Goal: Information Seeking & Learning: Compare options

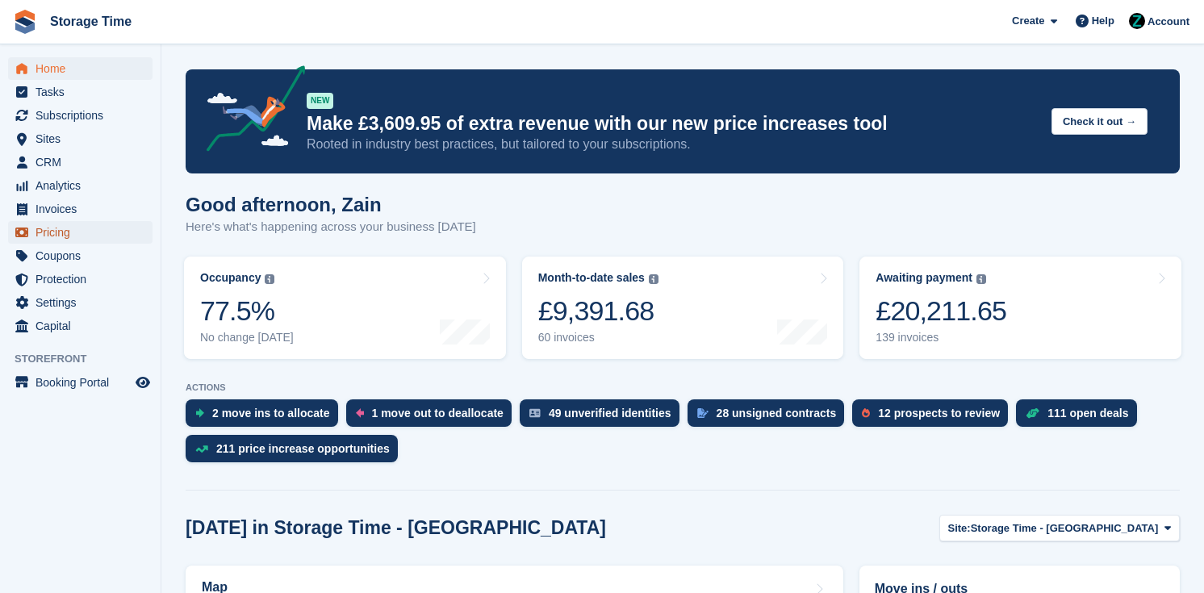
click at [105, 235] on span "Pricing" at bounding box center [84, 232] width 97 height 23
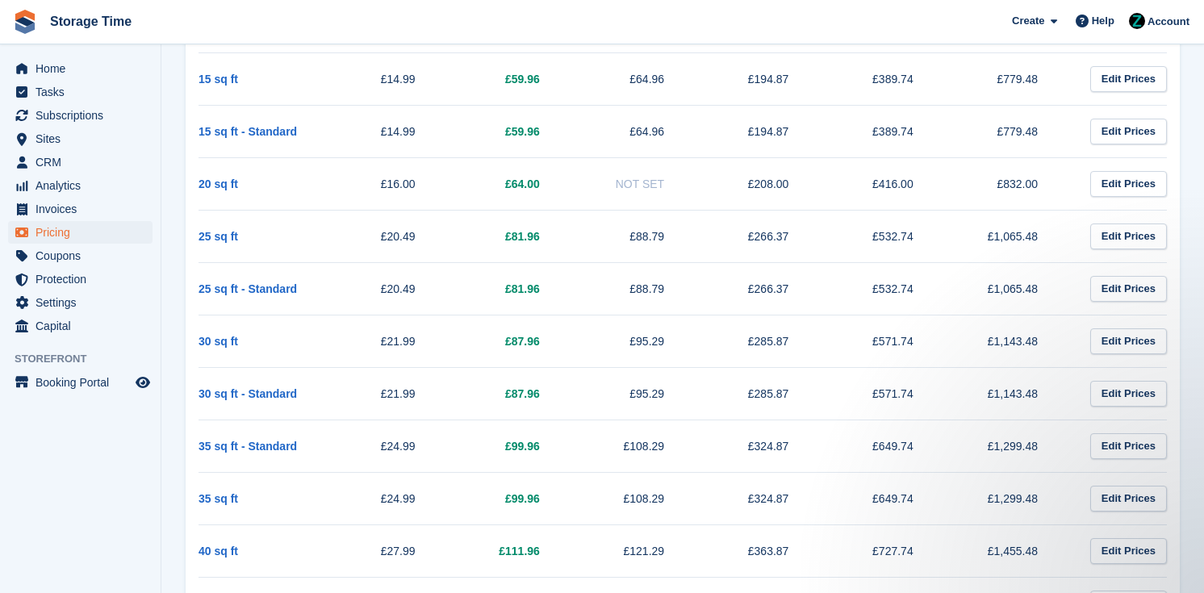
drag, startPoint x: 376, startPoint y: 466, endPoint x: 376, endPoint y: 438, distance: 27.4
click at [376, 438] on td "£24.99" at bounding box center [385, 446] width 124 height 52
click at [34, 285] on link "Protection" at bounding box center [80, 279] width 144 height 23
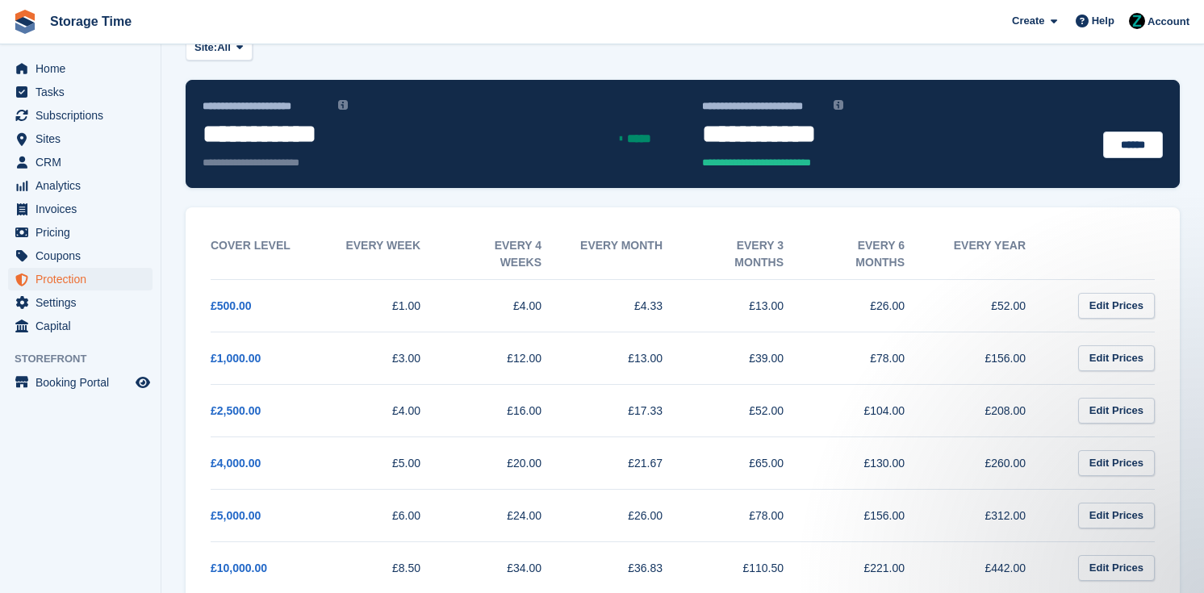
scroll to position [101, 0]
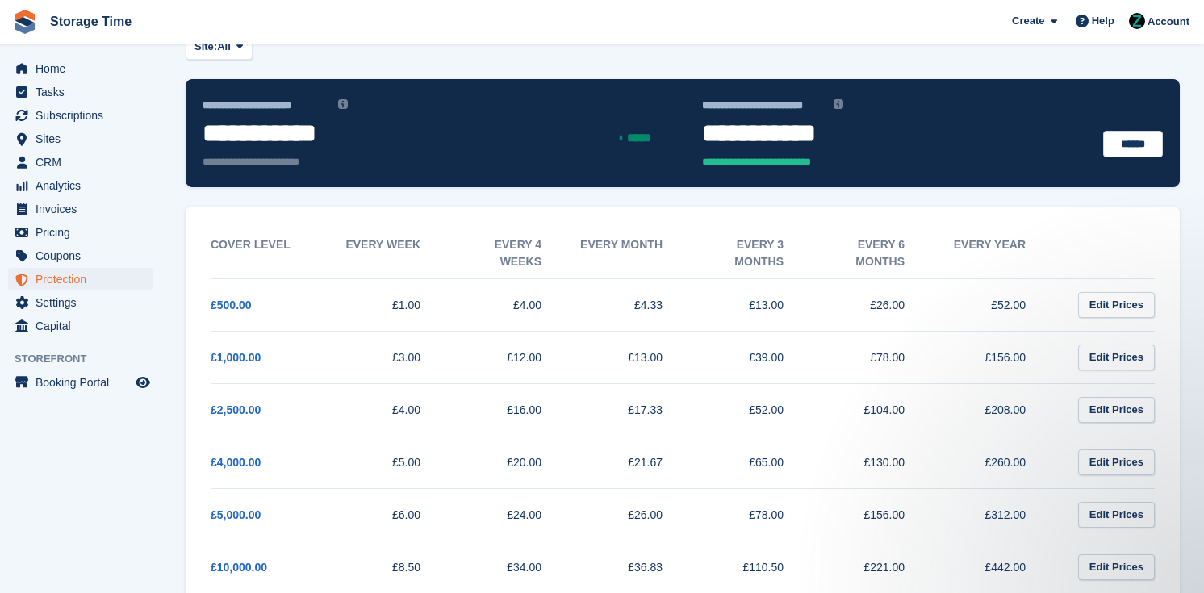
drag, startPoint x: 481, startPoint y: 411, endPoint x: 704, endPoint y: 412, distance: 222.7
click at [704, 412] on tr "£2,500.00 £4.00 £16.00 £17.33 £52.00 £104.00 £208.00 Edit Prices" at bounding box center [683, 409] width 944 height 52
drag, startPoint x: 1057, startPoint y: 405, endPoint x: 211, endPoint y: 308, distance: 852.0
click at [211, 308] on tbody "£500.00 £1.00 £4.00 £4.33 £13.00 £26.00 £52.00 Edit Prices £1,000.00 £3.00 £12.…" at bounding box center [683, 514] width 944 height 472
drag, startPoint x: 207, startPoint y: 234, endPoint x: 696, endPoint y: 541, distance: 577.9
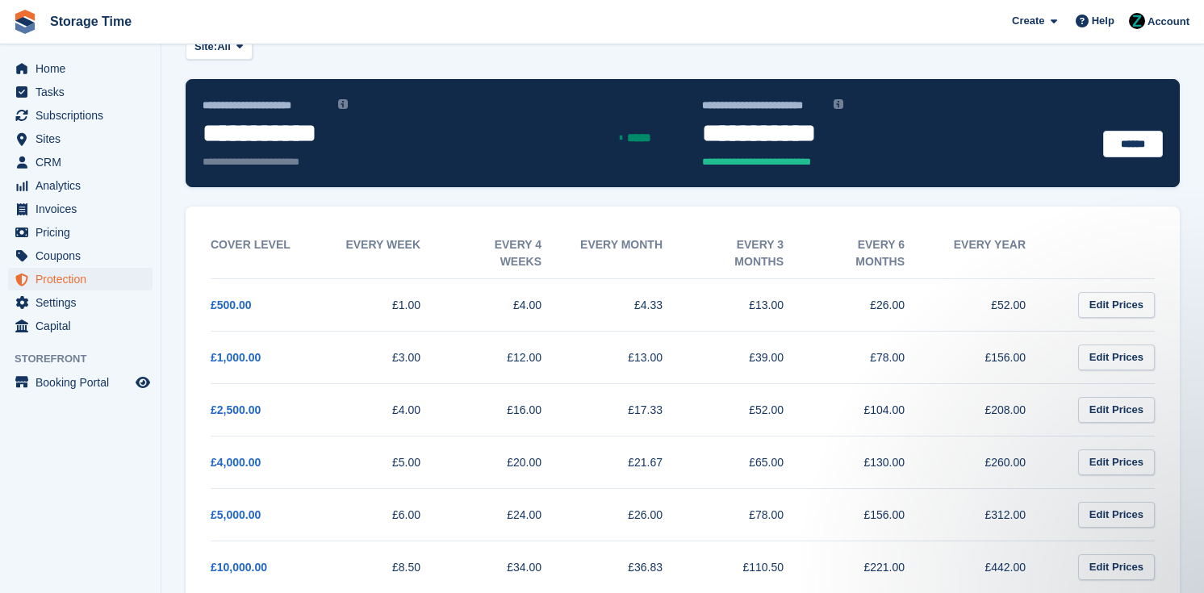
click at [696, 541] on div "Cover Level Every week Every 4 weeks Every month Every 3 months Every 6 months …" at bounding box center [683, 487] width 970 height 553
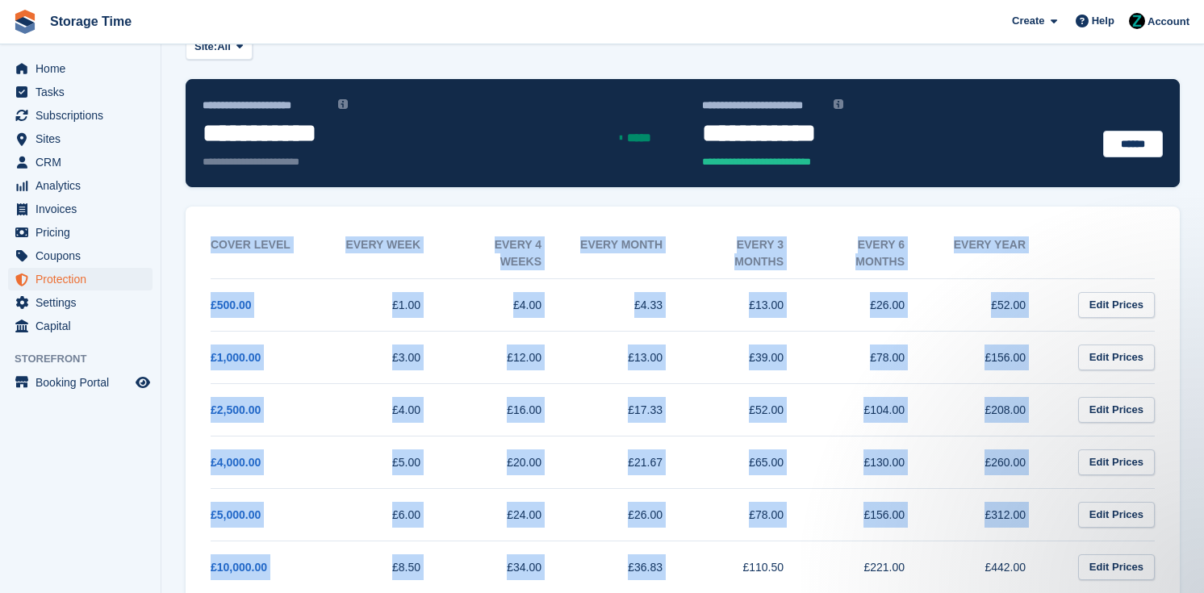
drag, startPoint x: 1036, startPoint y: 570, endPoint x: 232, endPoint y: 207, distance: 882.3
click at [231, 207] on div "Cover Level Every week Every 4 weeks Every month Every 3 months Every 6 months …" at bounding box center [683, 487] width 994 height 561
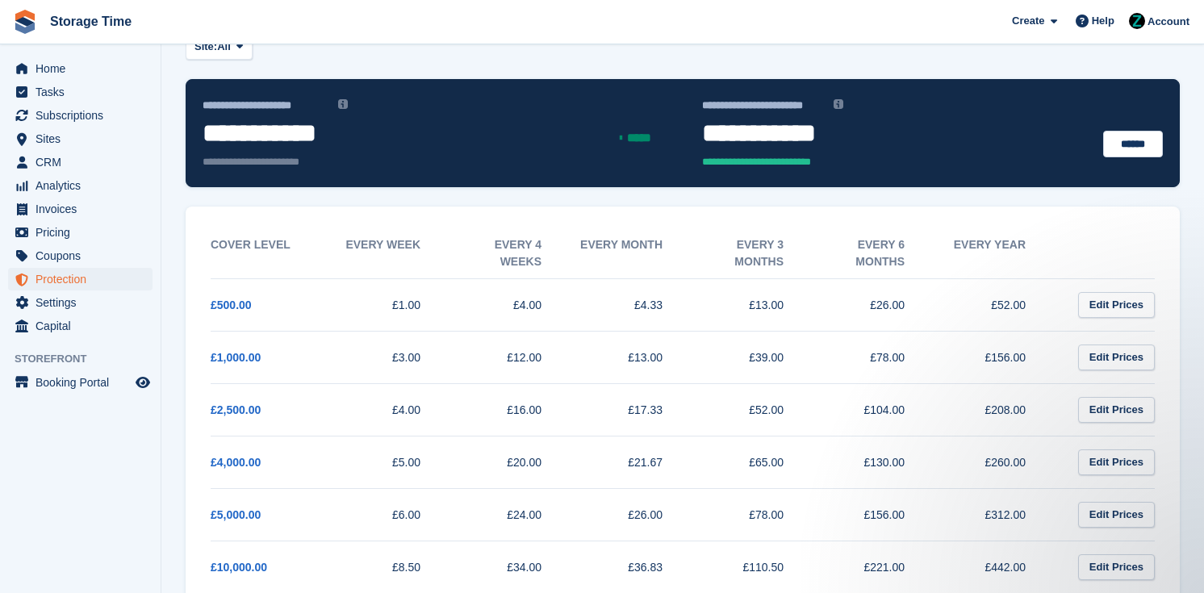
click at [295, 401] on td "£2,500.00" at bounding box center [271, 409] width 121 height 52
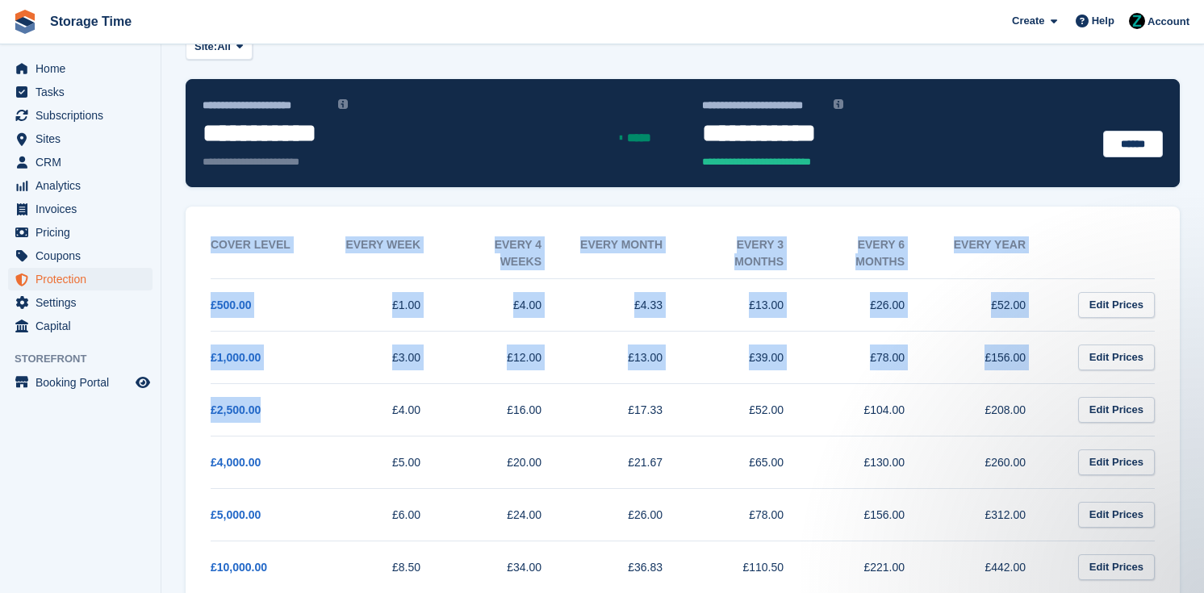
drag, startPoint x: 197, startPoint y: 408, endPoint x: 298, endPoint y: 404, distance: 100.9
click at [298, 404] on div "Cover Level Every week Every 4 weeks Every month Every 3 months Every 6 months …" at bounding box center [683, 487] width 970 height 553
click at [298, 404] on td "£2,500.00" at bounding box center [271, 409] width 121 height 52
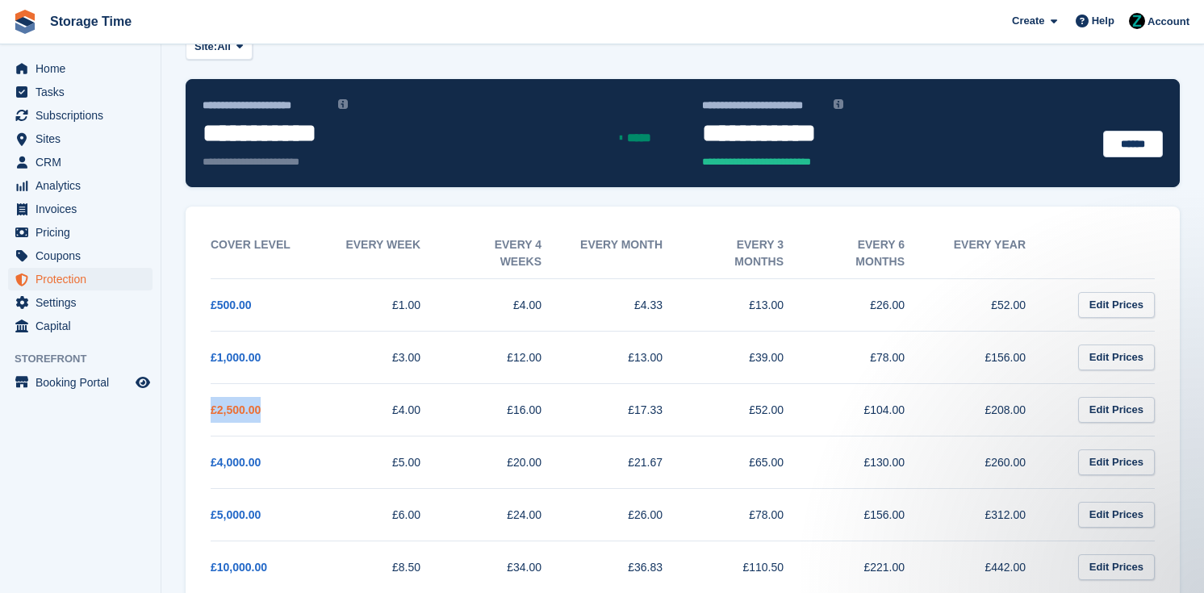
drag, startPoint x: 298, startPoint y: 404, endPoint x: 214, endPoint y: 403, distance: 83.9
click at [214, 403] on td "£2,500.00" at bounding box center [271, 409] width 121 height 52
click at [303, 391] on td "£2,500.00" at bounding box center [271, 409] width 121 height 52
